Goal: Task Accomplishment & Management: Complete application form

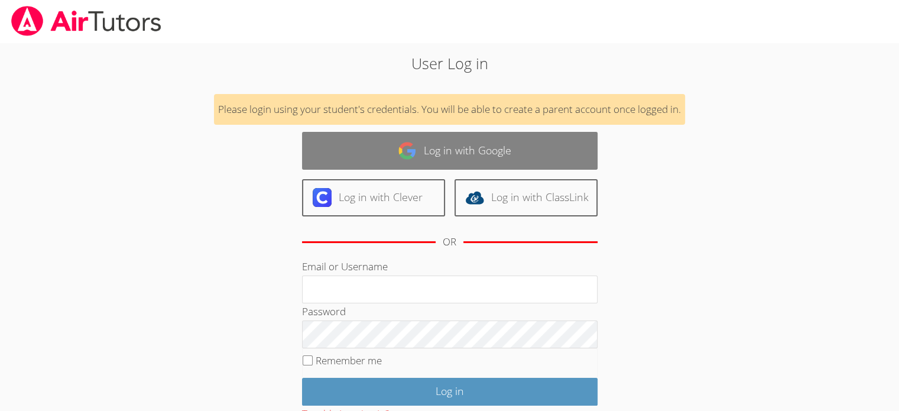
click at [440, 153] on link "Log in with Google" at bounding box center [449, 150] width 295 height 37
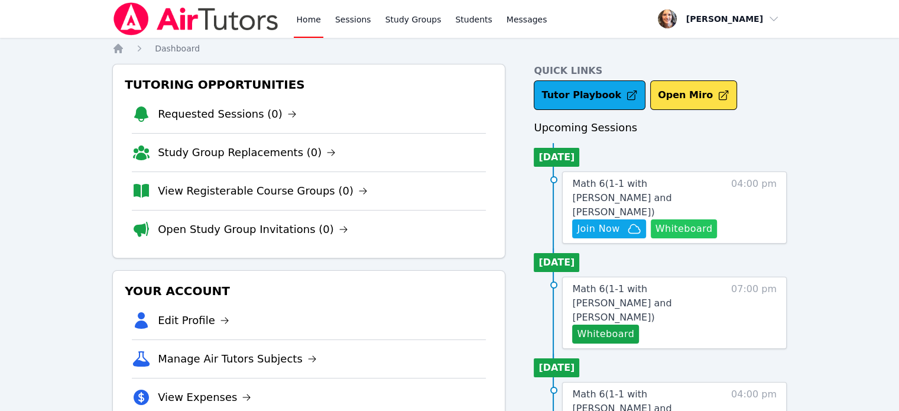
click at [673, 219] on button "Whiteboard" at bounding box center [684, 228] width 67 height 19
click at [596, 222] on span "Join Now" at bounding box center [598, 229] width 43 height 14
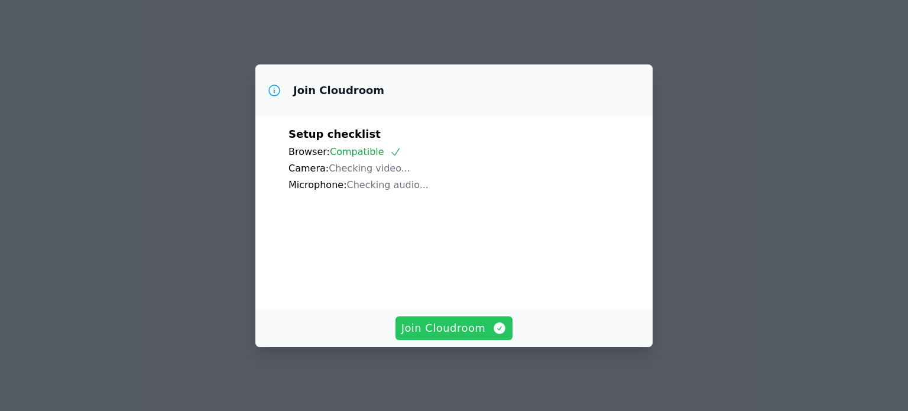
click at [455, 331] on span "Join Cloudroom" at bounding box center [454, 328] width 106 height 17
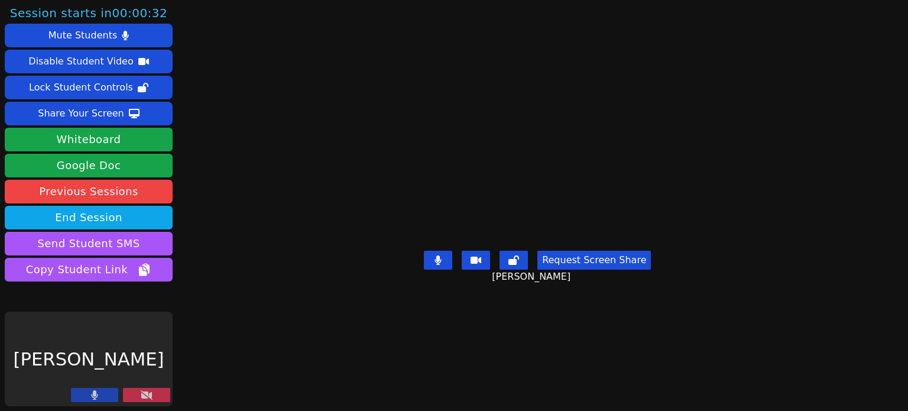
click at [141, 395] on icon at bounding box center [147, 394] width 12 height 9
click at [149, 396] on icon at bounding box center [147, 394] width 12 height 9
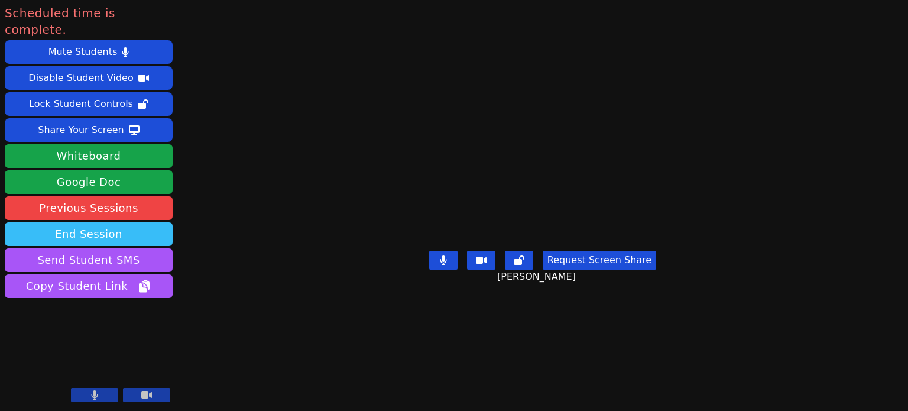
click at [86, 222] on button "End Session" at bounding box center [89, 234] width 168 height 24
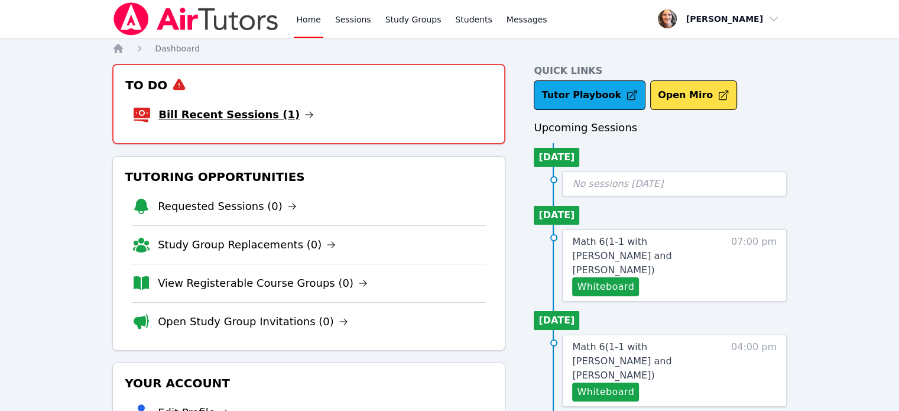
click at [193, 116] on link "Bill Recent Sessions (1)" at bounding box center [235, 114] width 155 height 17
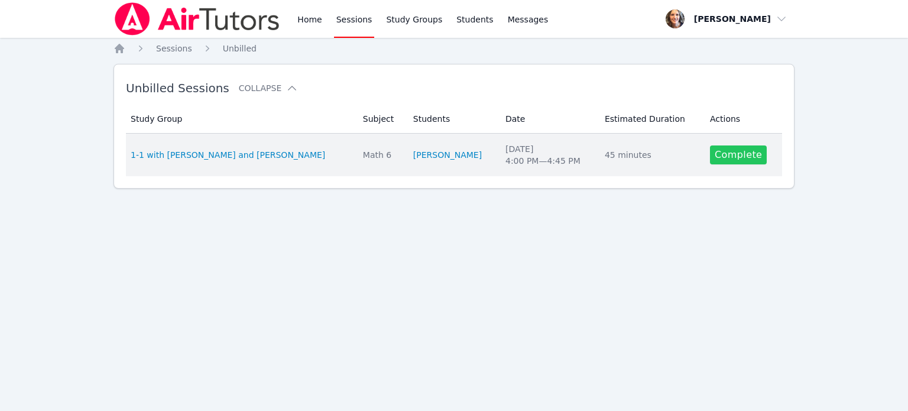
click at [728, 157] on link "Complete" at bounding box center [738, 154] width 57 height 19
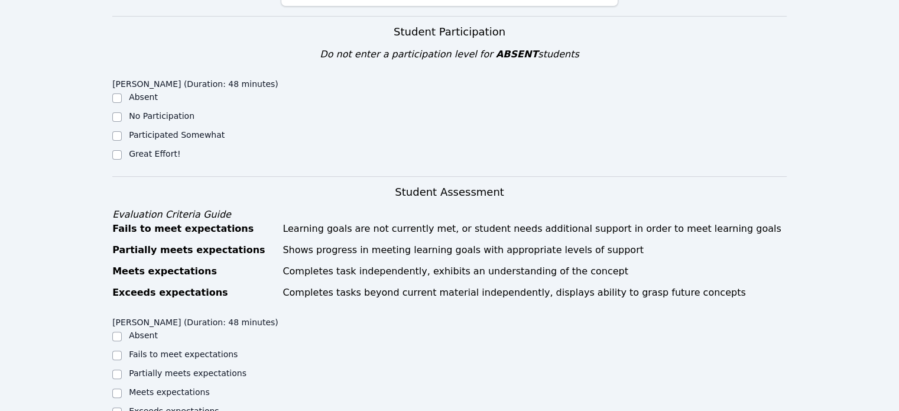
scroll to position [236, 0]
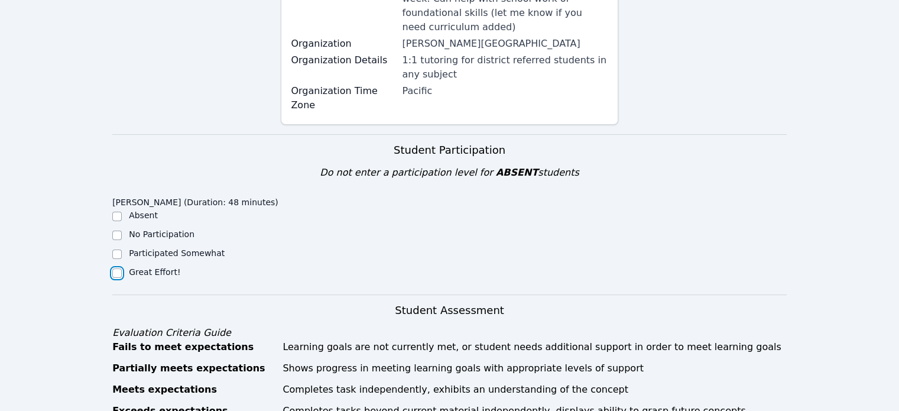
click at [119, 268] on input "Great Effort!" at bounding box center [116, 272] width 9 height 9
checkbox input "true"
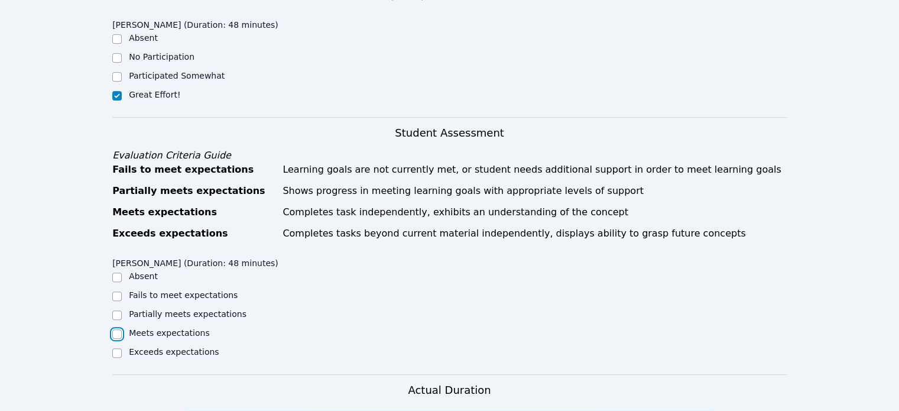
click at [120, 329] on input "Meets expectations" at bounding box center [116, 333] width 9 height 9
checkbox input "true"
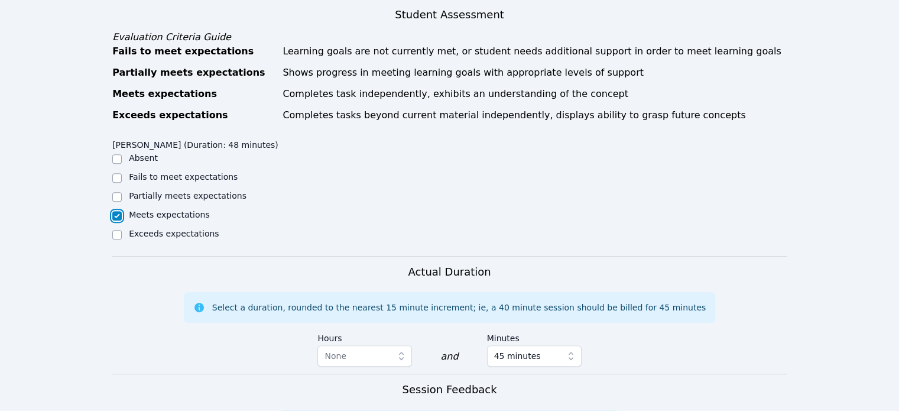
scroll to position [650, 0]
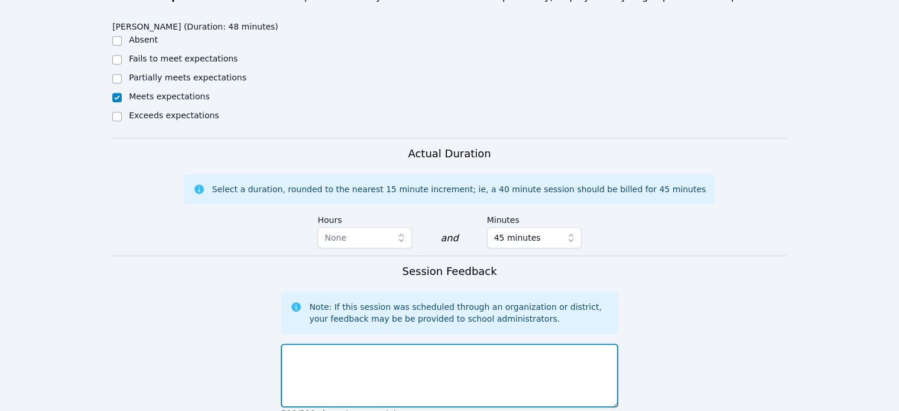
click at [345, 343] on textarea at bounding box center [449, 375] width 337 height 64
click at [359, 343] on textarea "[PERSON_NAME] is working on content vocabulary and g" at bounding box center [449, 375] width 337 height 64
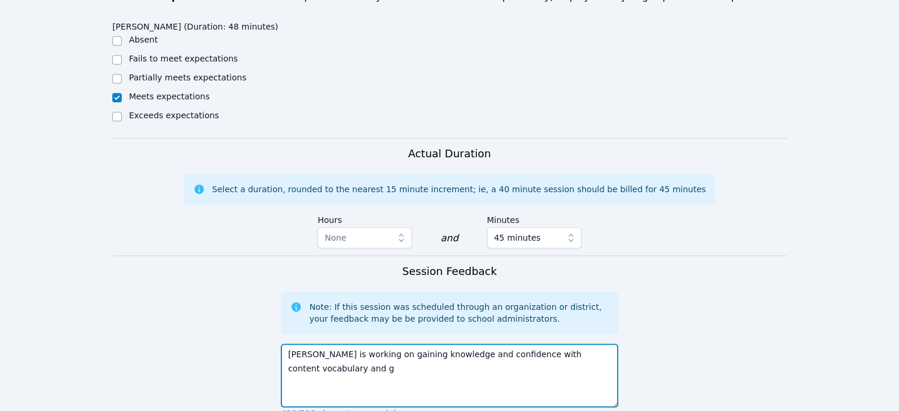
drag, startPoint x: 603, startPoint y: 311, endPoint x: 584, endPoint y: 311, distance: 18.3
click at [584, 343] on textarea "[PERSON_NAME] is working on gaining knowledge and confidence with content vocab…" at bounding box center [449, 375] width 337 height 64
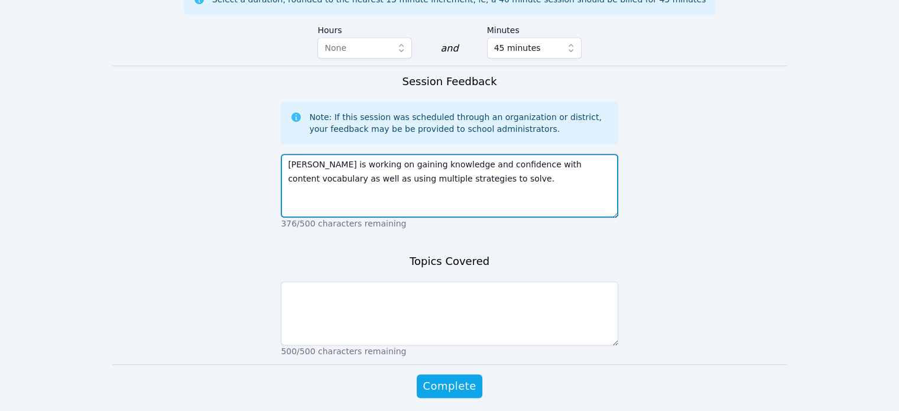
type textarea "[PERSON_NAME] is working on gaining knowledge and confidence with content vocab…"
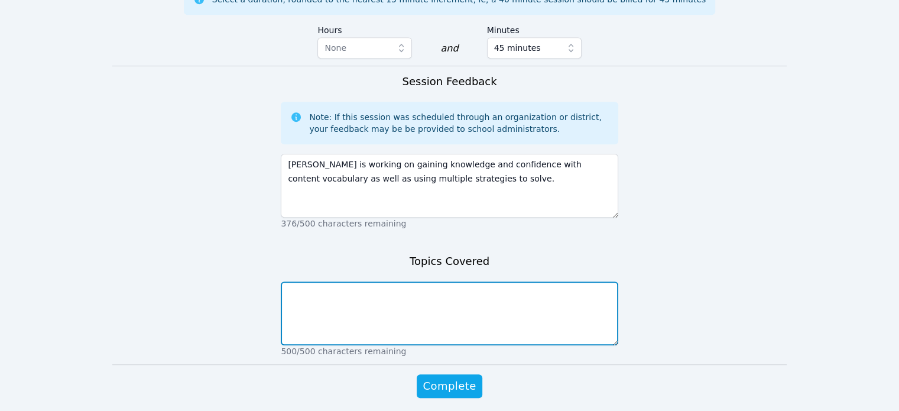
click at [318, 281] on textarea at bounding box center [449, 313] width 337 height 64
type textarea "Area, math vocabulary"
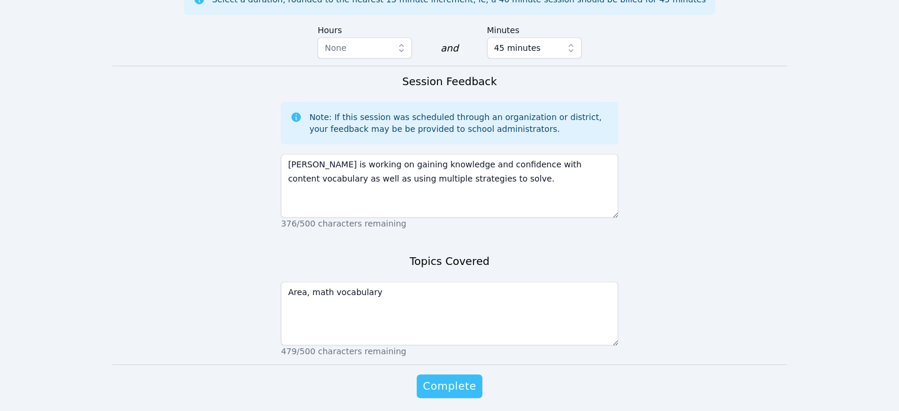
click at [454, 378] on span "Complete" at bounding box center [448, 386] width 53 height 17
